Goal: Transaction & Acquisition: Subscribe to service/newsletter

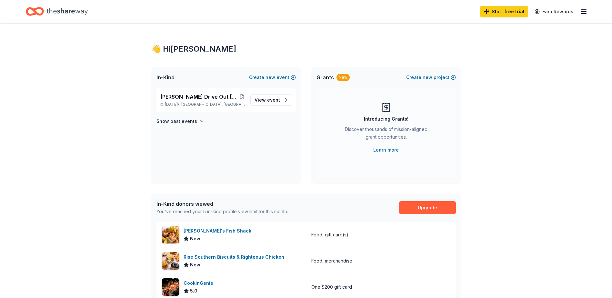
click at [164, 46] on div "👋 Hi Elena" at bounding box center [306, 49] width 310 height 10
click at [203, 97] on span "[PERSON_NAME] Drive Out [MEDICAL_DATA] Golf Tournament" at bounding box center [199, 97] width 78 height 8
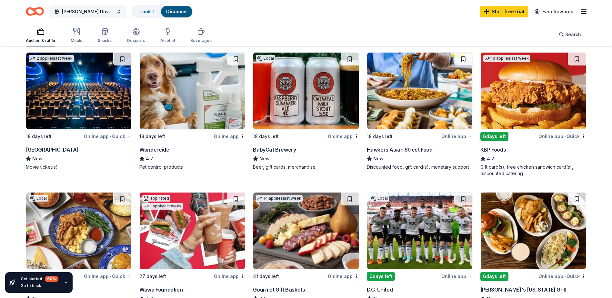
scroll to position [290, 0]
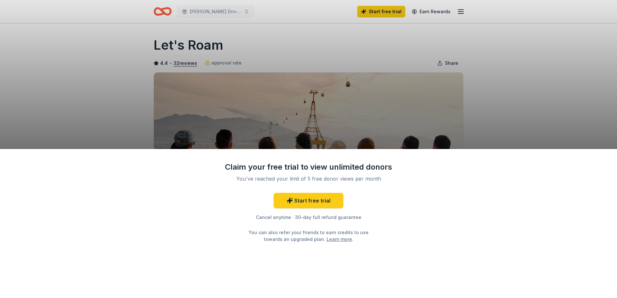
drag, startPoint x: 278, startPoint y: 217, endPoint x: 371, endPoint y: 216, distance: 93.2
click at [371, 216] on div "Cancel anytime · 30-day full refund guarantee" at bounding box center [308, 217] width 168 height 8
click at [317, 206] on link "Start free trial" at bounding box center [308, 200] width 70 height 15
